Goal: Task Accomplishment & Management: Use online tool/utility

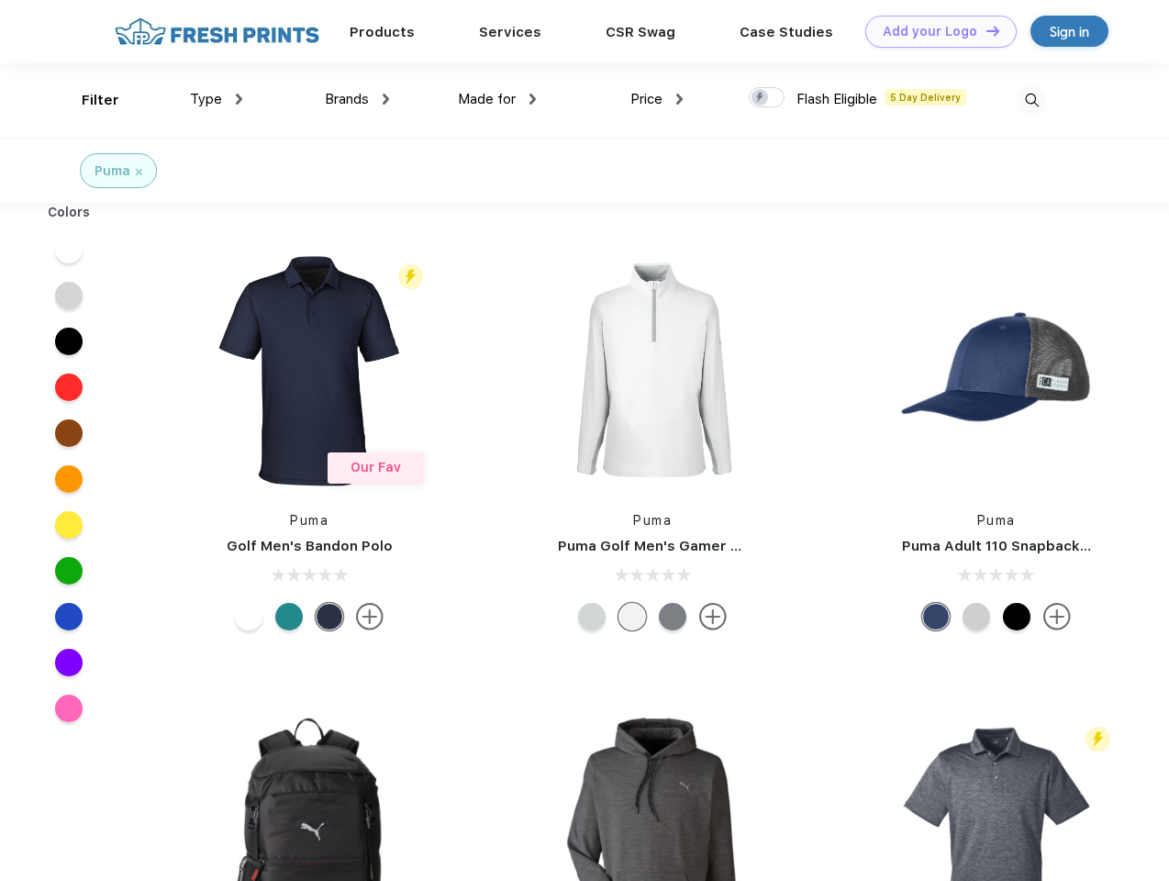
click at [934, 31] on link "Add your Logo Design Tool" at bounding box center [940, 32] width 151 height 32
click at [0, 0] on div "Design Tool" at bounding box center [0, 0] width 0 height 0
click at [985, 30] on link "Add your Logo Design Tool" at bounding box center [940, 32] width 151 height 32
click at [88, 100] on div "Filter" at bounding box center [101, 100] width 38 height 21
click at [217, 99] on span "Type" at bounding box center [206, 99] width 32 height 17
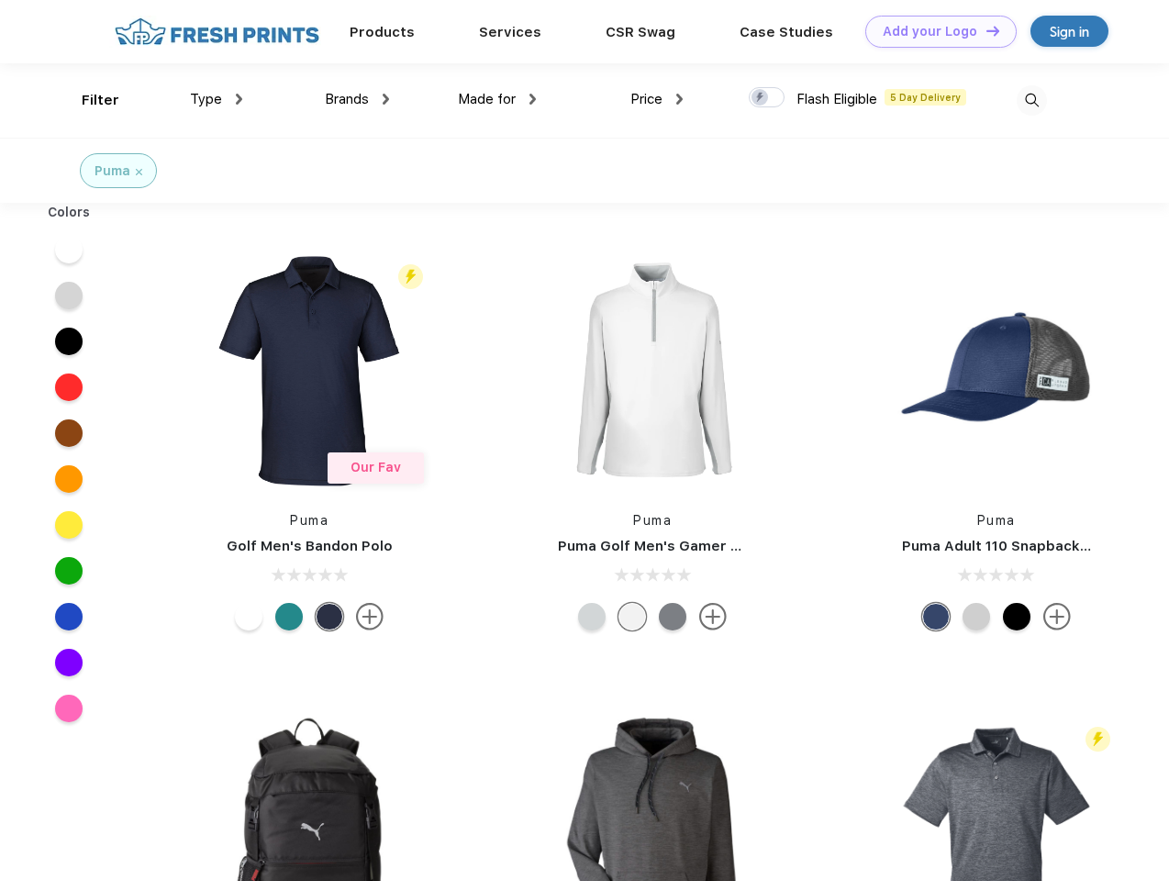
click at [357, 99] on span "Brands" at bounding box center [347, 99] width 44 height 17
click at [497, 99] on span "Made for" at bounding box center [487, 99] width 58 height 17
click at [657, 99] on span "Price" at bounding box center [646, 99] width 32 height 17
click at [767, 98] on div at bounding box center [767, 97] width 36 height 20
click at [761, 98] on input "checkbox" at bounding box center [755, 92] width 12 height 12
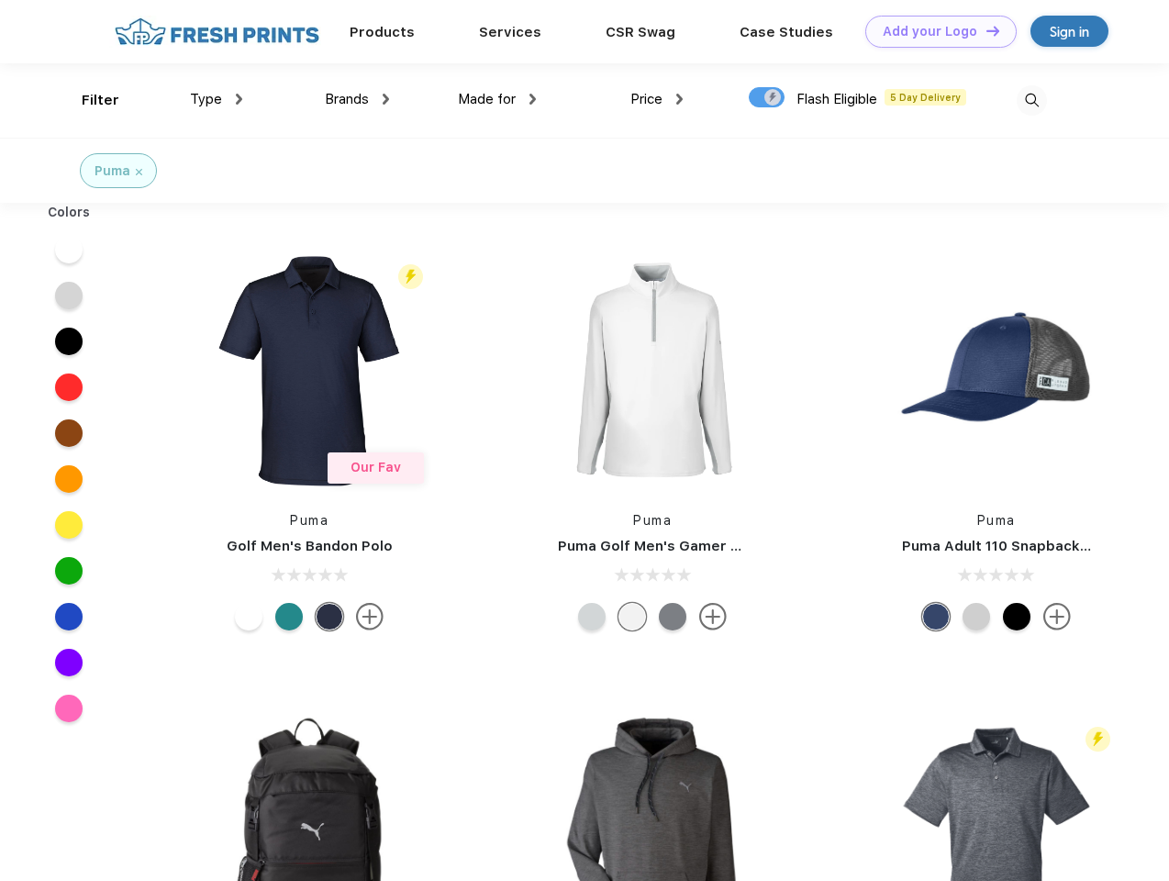
click at [1031, 100] on img at bounding box center [1032, 100] width 30 height 30
